Goal: Transaction & Acquisition: Book appointment/travel/reservation

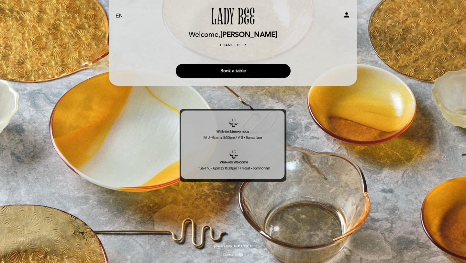
click at [227, 70] on button "Book a table" at bounding box center [233, 71] width 115 height 14
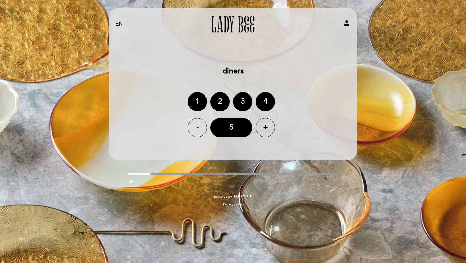
click at [234, 130] on div "5" at bounding box center [231, 127] width 42 height 19
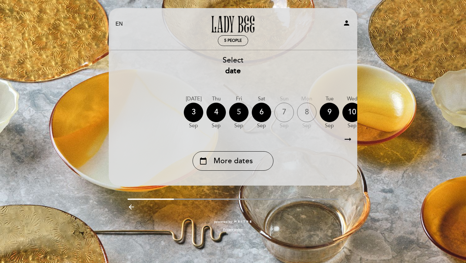
click at [235, 114] on div "5" at bounding box center [238, 112] width 19 height 19
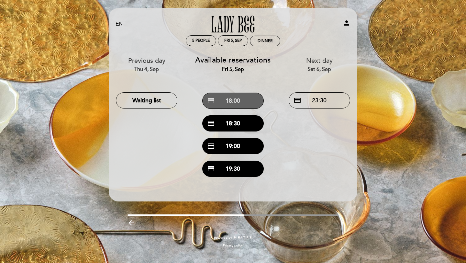
click at [233, 101] on button "credit_card 18:00" at bounding box center [232, 101] width 61 height 16
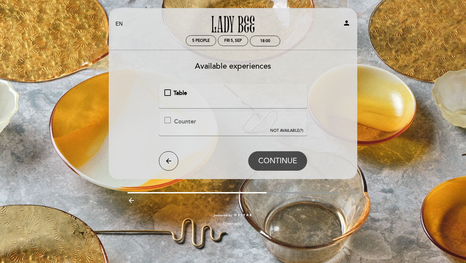
click at [211, 97] on div "Table" at bounding box center [233, 96] width 138 height 14
click at [182, 96] on span "Table" at bounding box center [180, 92] width 14 height 7
click at [268, 157] on span "CONTINUE" at bounding box center [277, 161] width 39 height 9
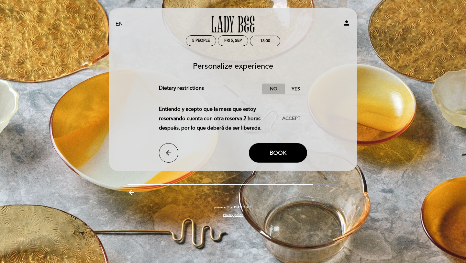
click at [273, 88] on label "No" at bounding box center [273, 88] width 23 height 11
click at [290, 121] on span "Accept" at bounding box center [291, 118] width 18 height 7
click at [288, 150] on button "Book" at bounding box center [278, 152] width 58 height 19
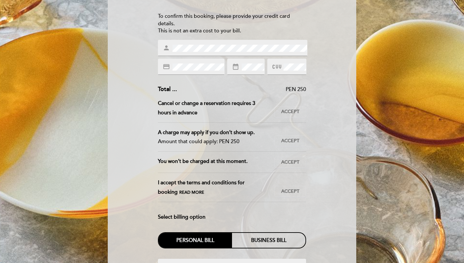
scroll to position [86, 0]
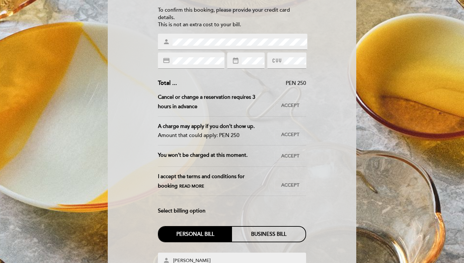
click at [333, 120] on div "Enter the details of your guarantee To confirm this booking, please provide you…" at bounding box center [231, 153] width 239 height 365
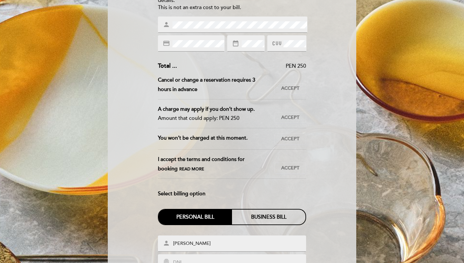
scroll to position [104, 0]
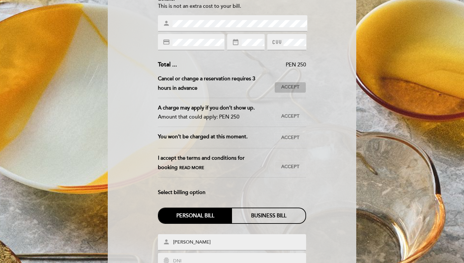
click at [290, 88] on span "Accept" at bounding box center [290, 87] width 18 height 7
click at [298, 114] on span "Accept" at bounding box center [290, 116] width 18 height 7
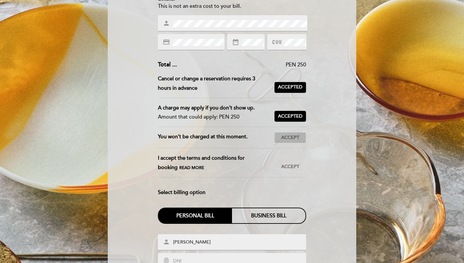
click at [298, 138] on span "Accept" at bounding box center [290, 137] width 18 height 7
click at [296, 163] on span "Accept" at bounding box center [290, 166] width 18 height 7
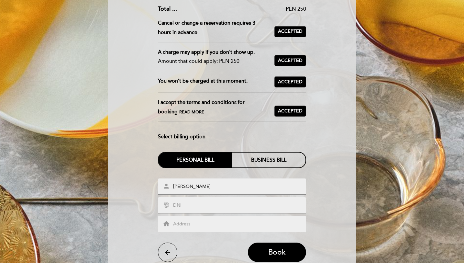
scroll to position [168, 0]
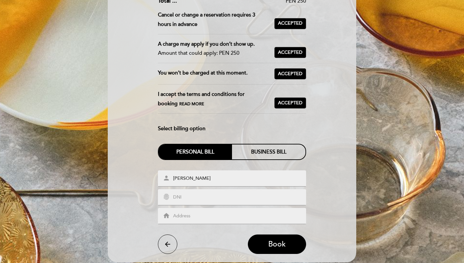
click at [249, 195] on input "text" at bounding box center [239, 197] width 135 height 7
click at [269, 244] on span "Book" at bounding box center [276, 243] width 17 height 9
click at [244, 202] on div "fingerprint" at bounding box center [232, 197] width 149 height 16
click at [236, 197] on input "text" at bounding box center [239, 197] width 135 height 7
type input "A20503564"
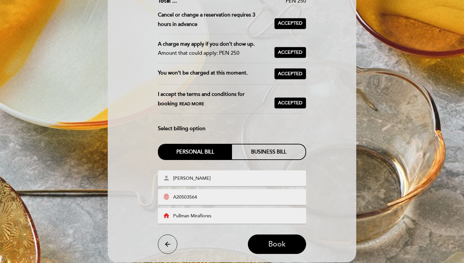
type input "Pullman Miraflores"
click at [280, 240] on span "Book" at bounding box center [276, 243] width 17 height 9
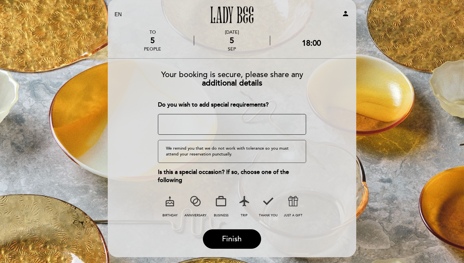
scroll to position [10, 0]
